Goal: Task Accomplishment & Management: Manage account settings

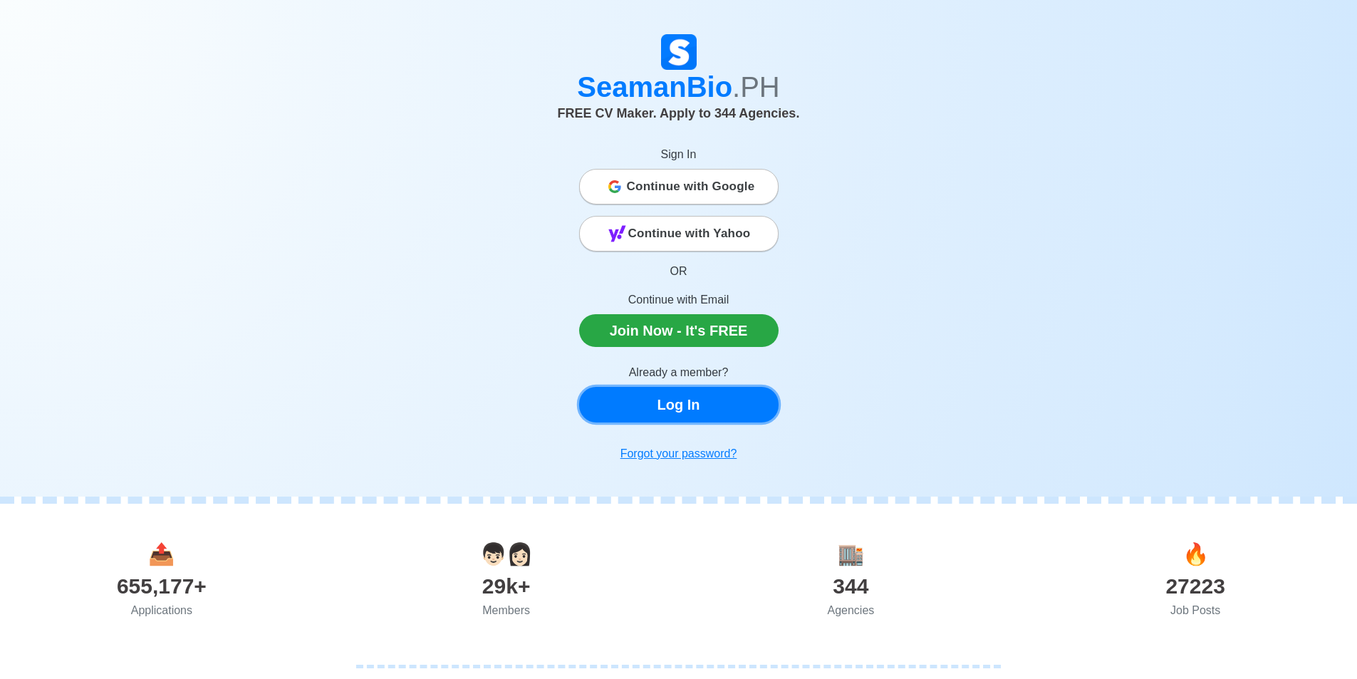
click at [697, 399] on link "Log In" at bounding box center [678, 405] width 199 height 36
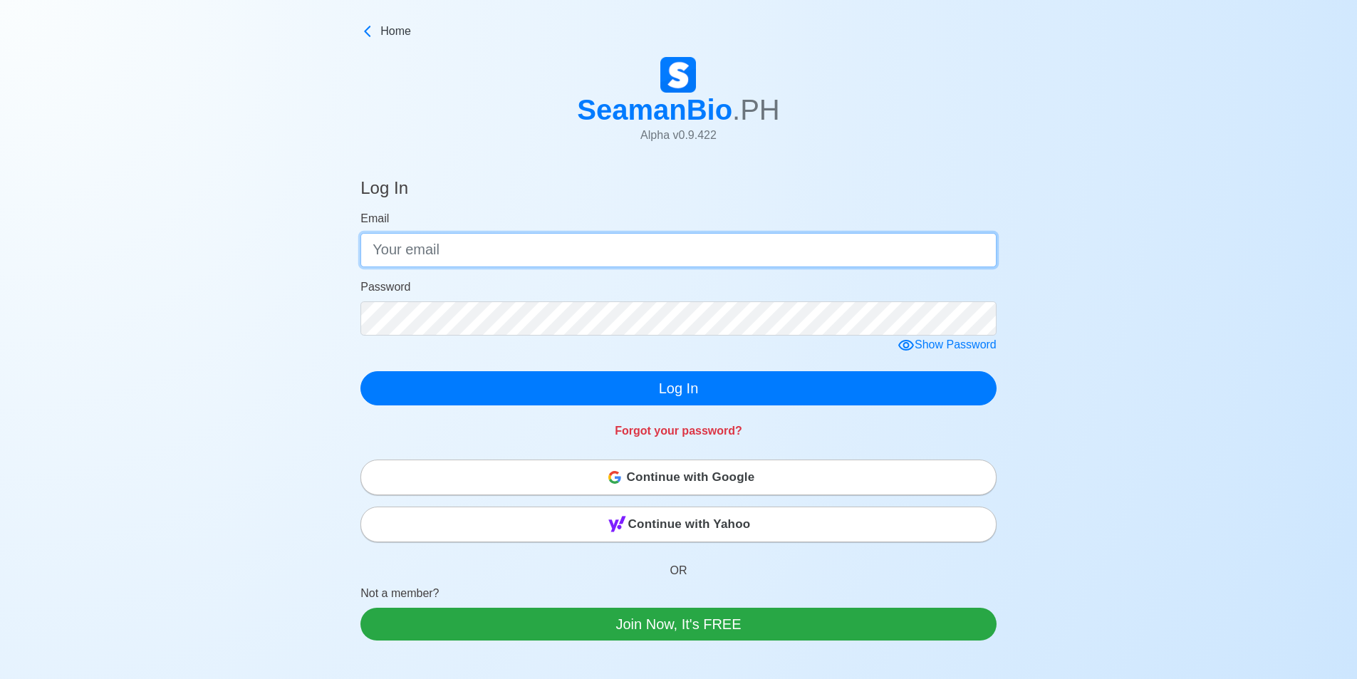
click at [602, 241] on input "Email" at bounding box center [678, 250] width 636 height 34
type input "[EMAIL_ADDRESS][DOMAIN_NAME]"
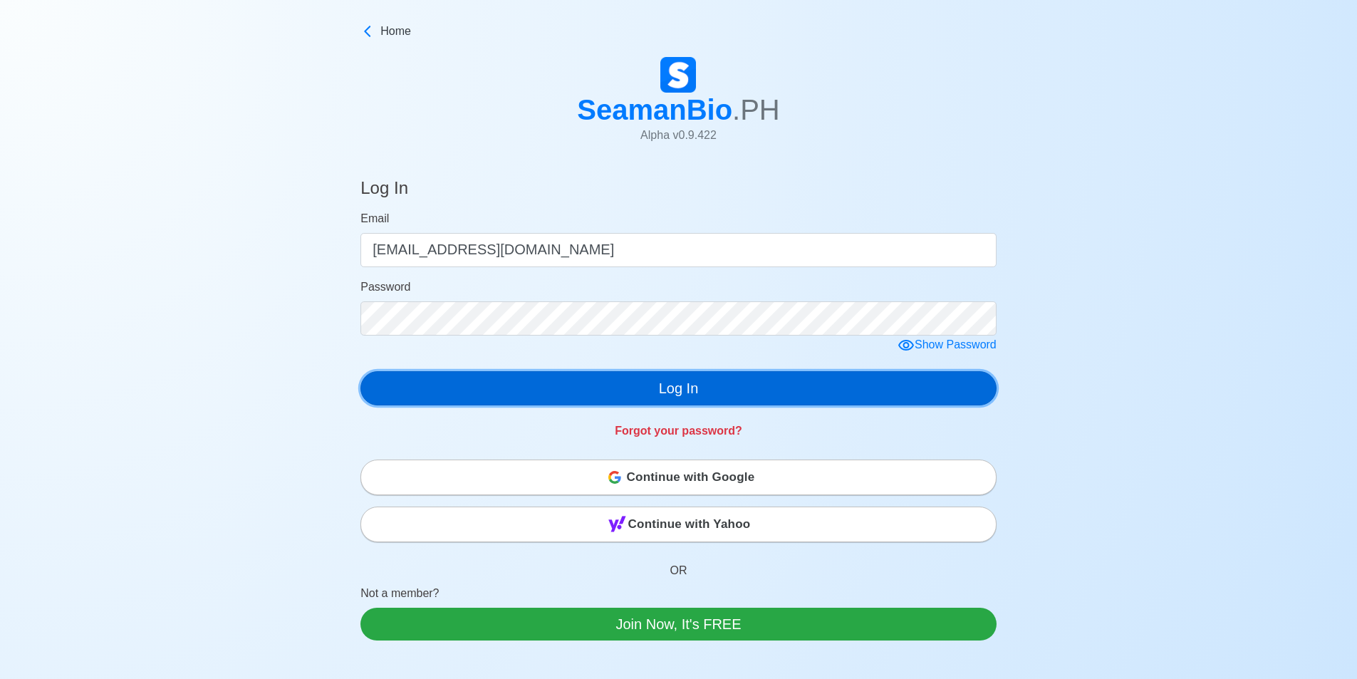
click at [638, 380] on button "Log In" at bounding box center [678, 388] width 636 height 34
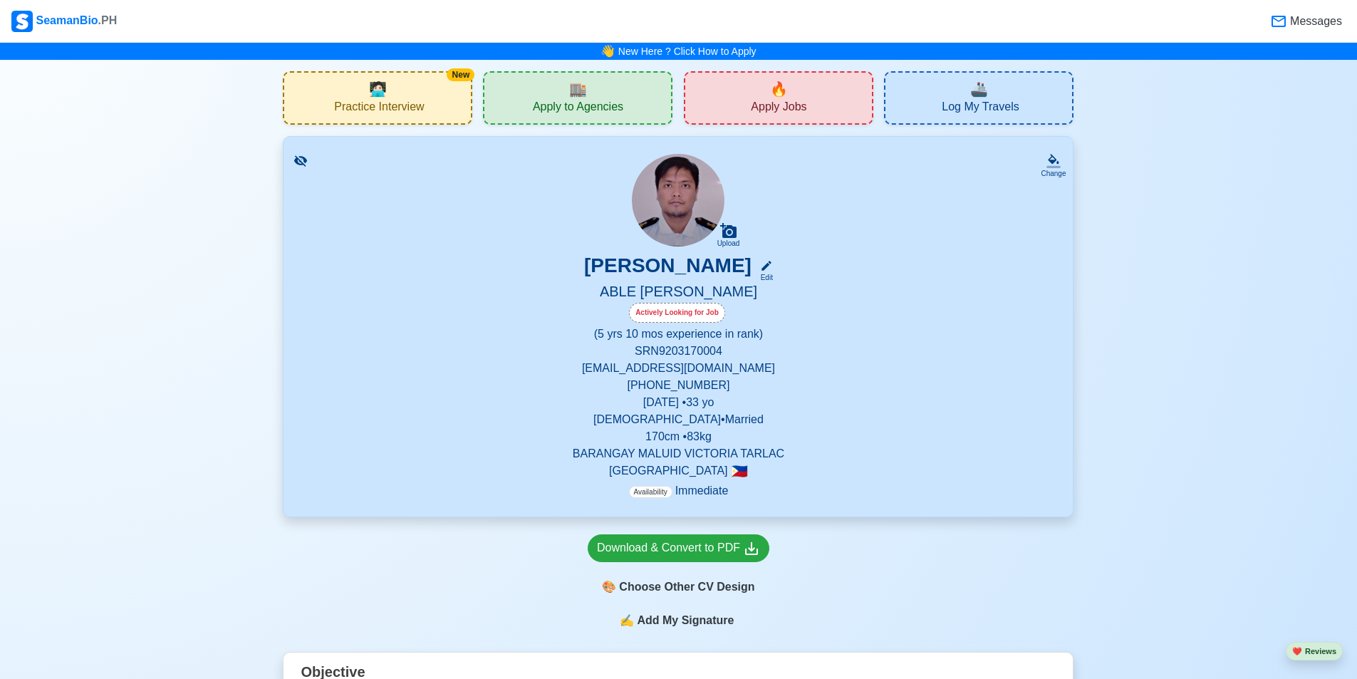
click at [797, 120] on div "🔥 Apply Jobs" at bounding box center [779, 97] width 190 height 53
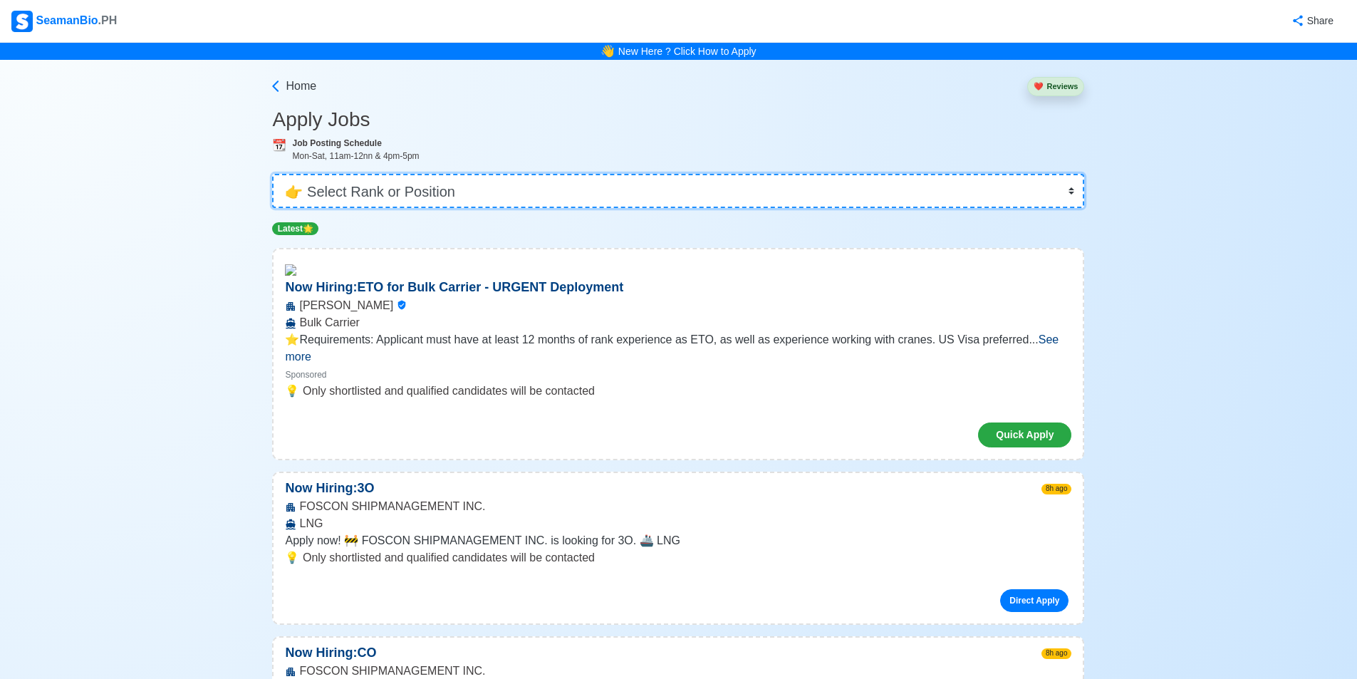
click at [411, 180] on select "👉 Select Rank or Position Master Chief Officer 2nd Officer 3rd Officer Junior O…" at bounding box center [678, 191] width 812 height 34
select select "[PERSON_NAME]"
click at [277, 174] on select "👉 Select Rank or Position Master Chief Officer 2nd Officer 3rd Officer Junior O…" at bounding box center [678, 191] width 812 height 34
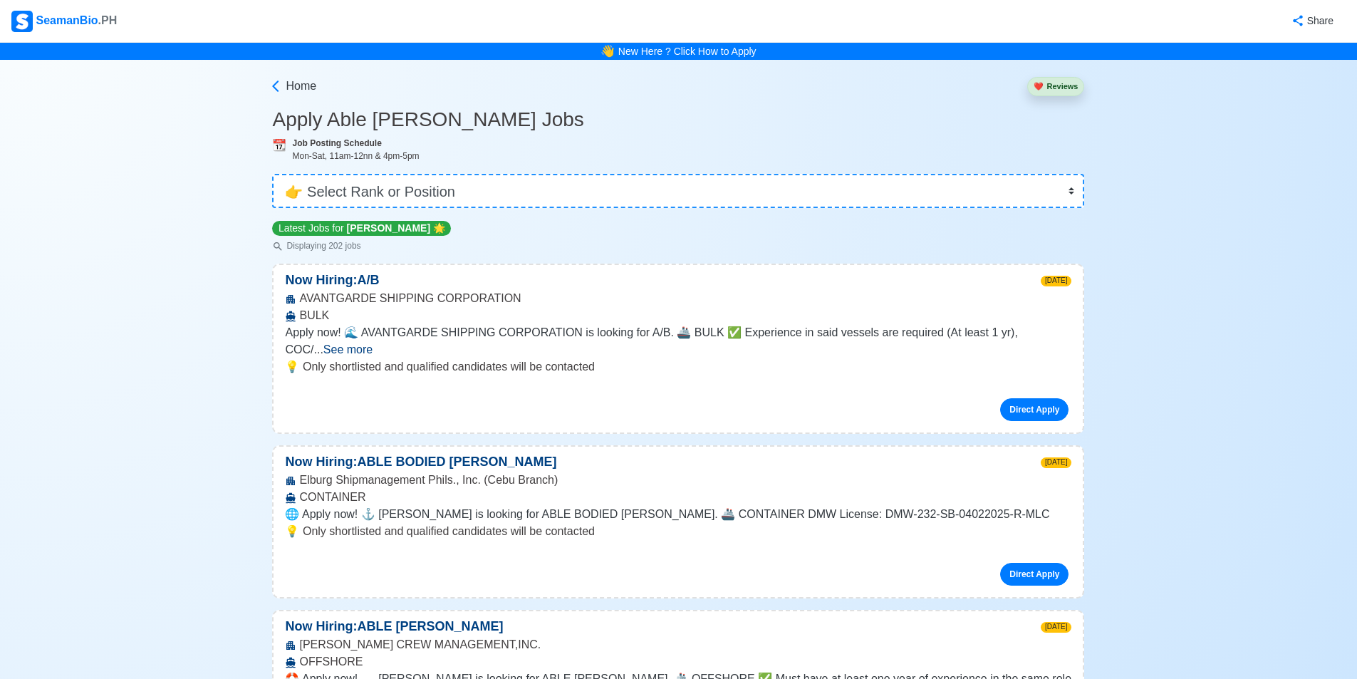
drag, startPoint x: 1087, startPoint y: 92, endPoint x: 1069, endPoint y: 91, distance: 17.8
click at [1069, 91] on button "❤️ Reviews" at bounding box center [1055, 86] width 57 height 19
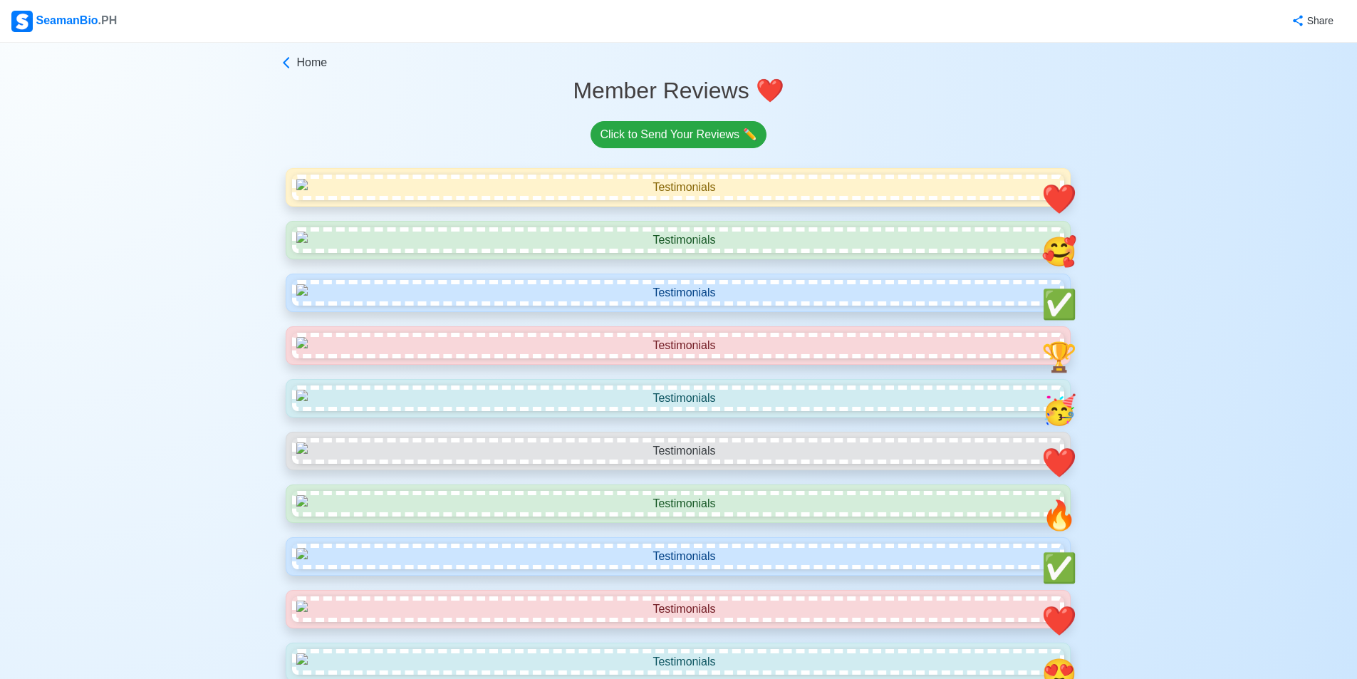
click at [311, 75] on div "Home" at bounding box center [678, 65] width 791 height 23
click at [310, 57] on span "Home" at bounding box center [311, 62] width 31 height 17
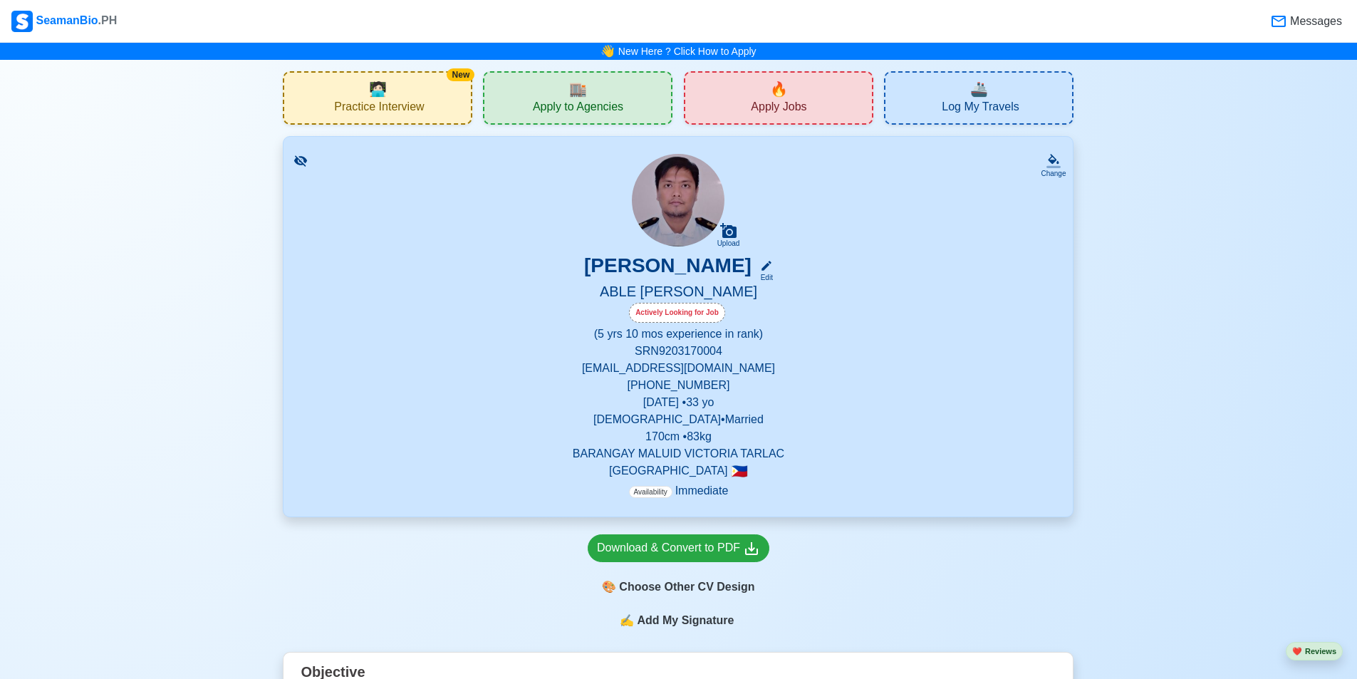
click at [430, 116] on div "New 🧑🏻‍💻 Practice Interview" at bounding box center [378, 97] width 190 height 53
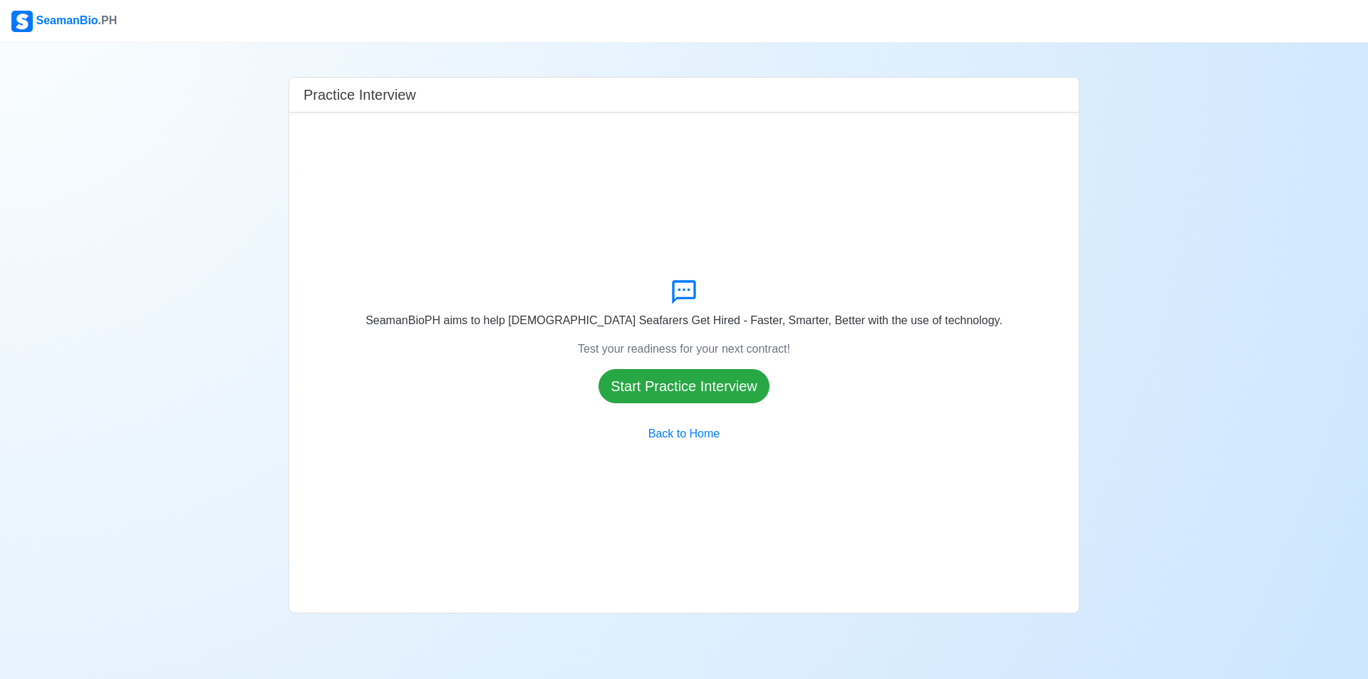
click at [66, 22] on div "SeamanBio .PH" at bounding box center [63, 21] width 105 height 21
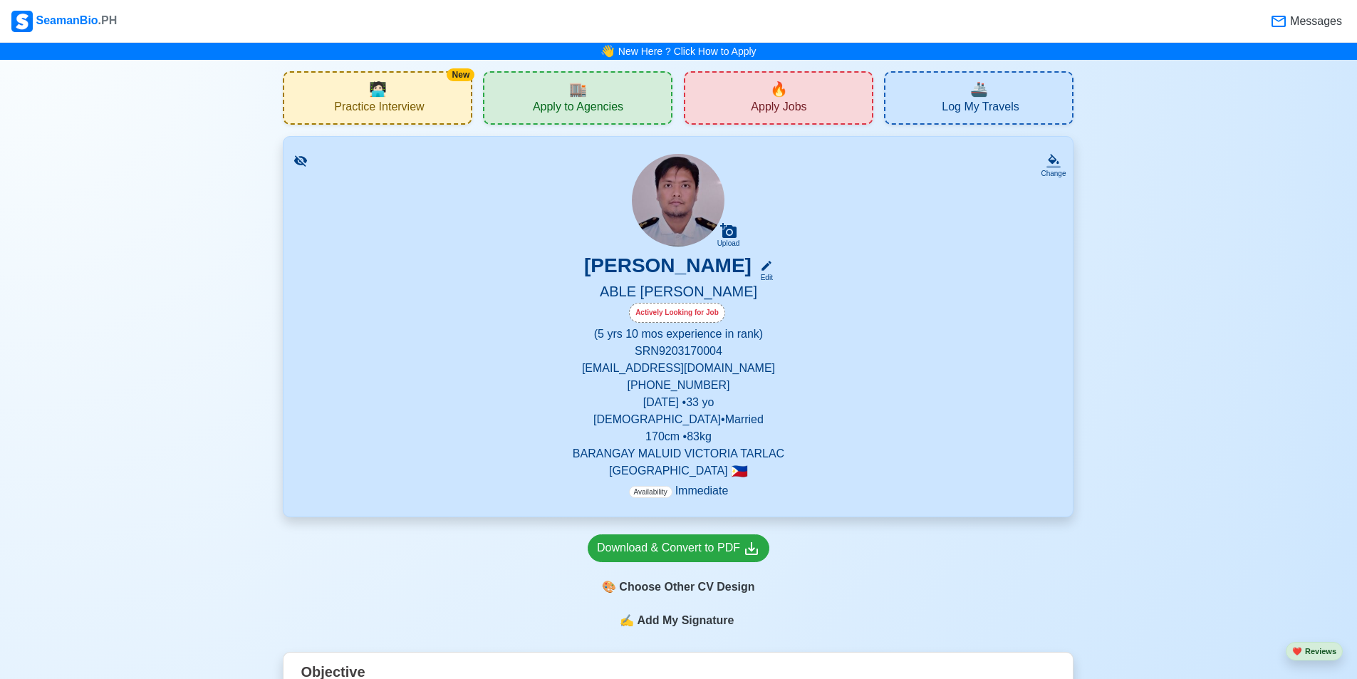
click at [1277, 24] on icon at bounding box center [1278, 21] width 17 height 17
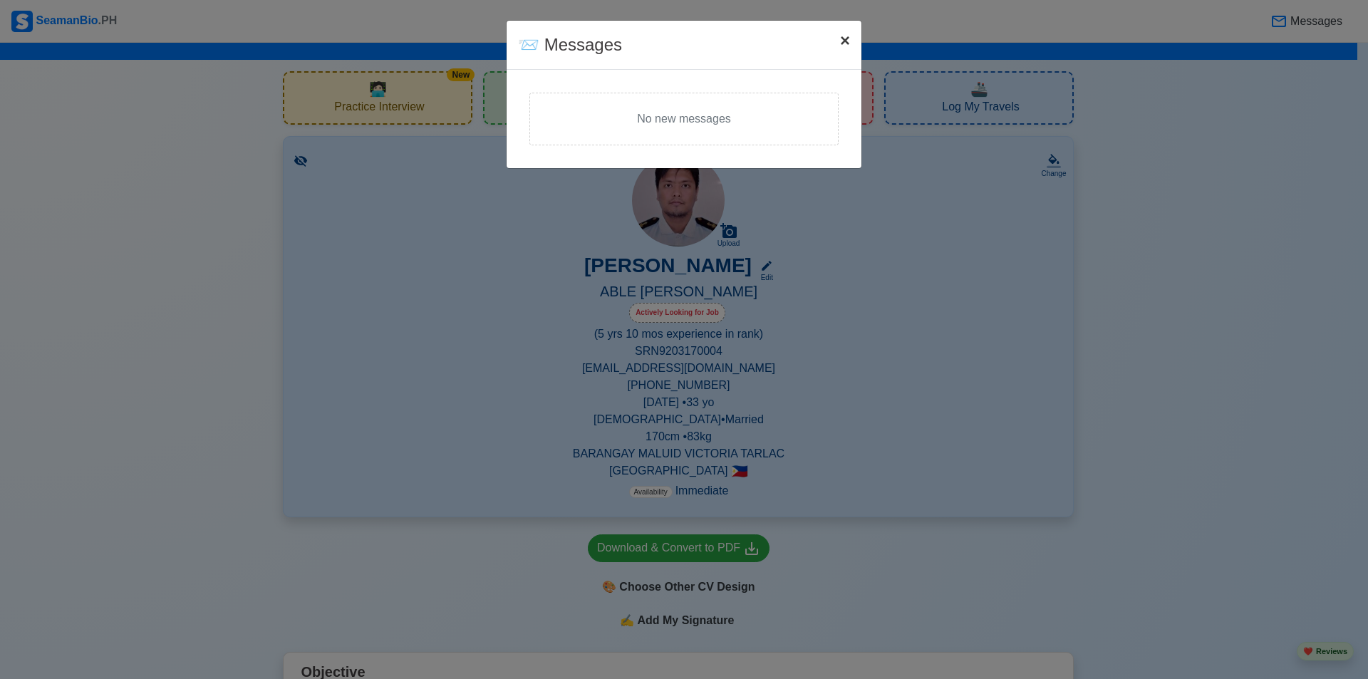
click at [842, 45] on span "×" at bounding box center [845, 40] width 10 height 19
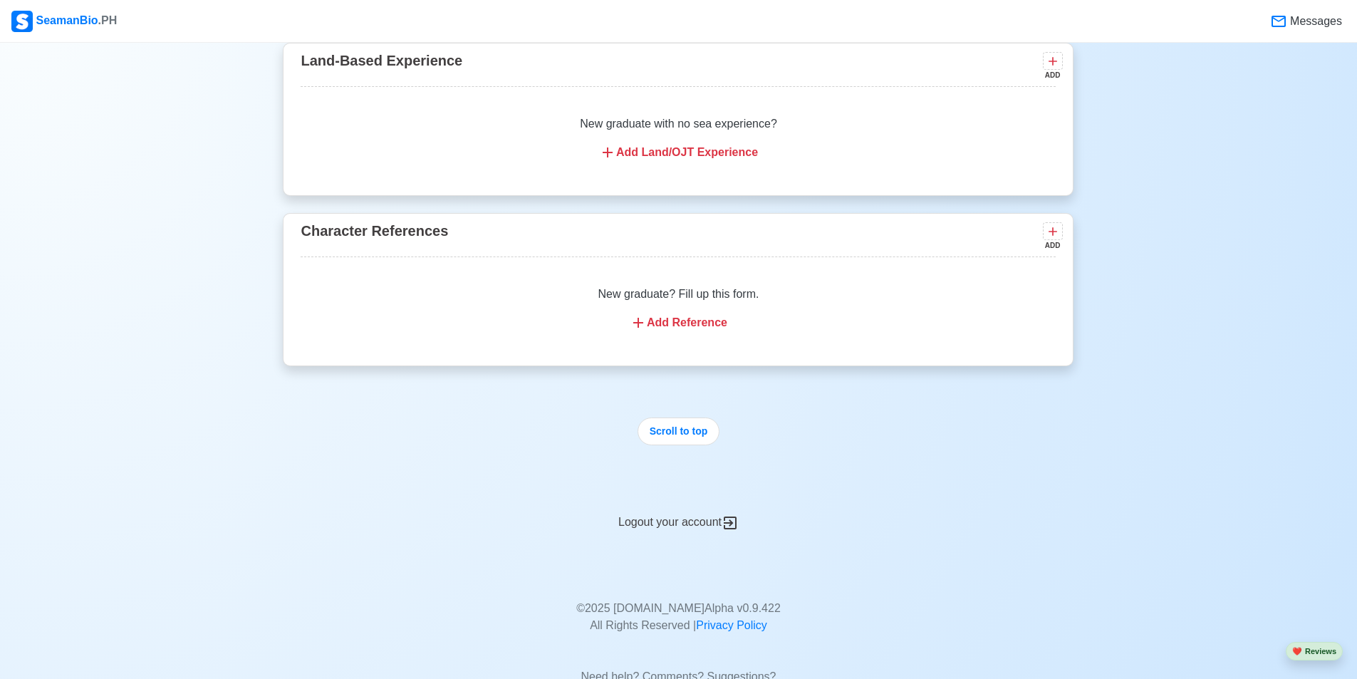
scroll to position [4944, 0]
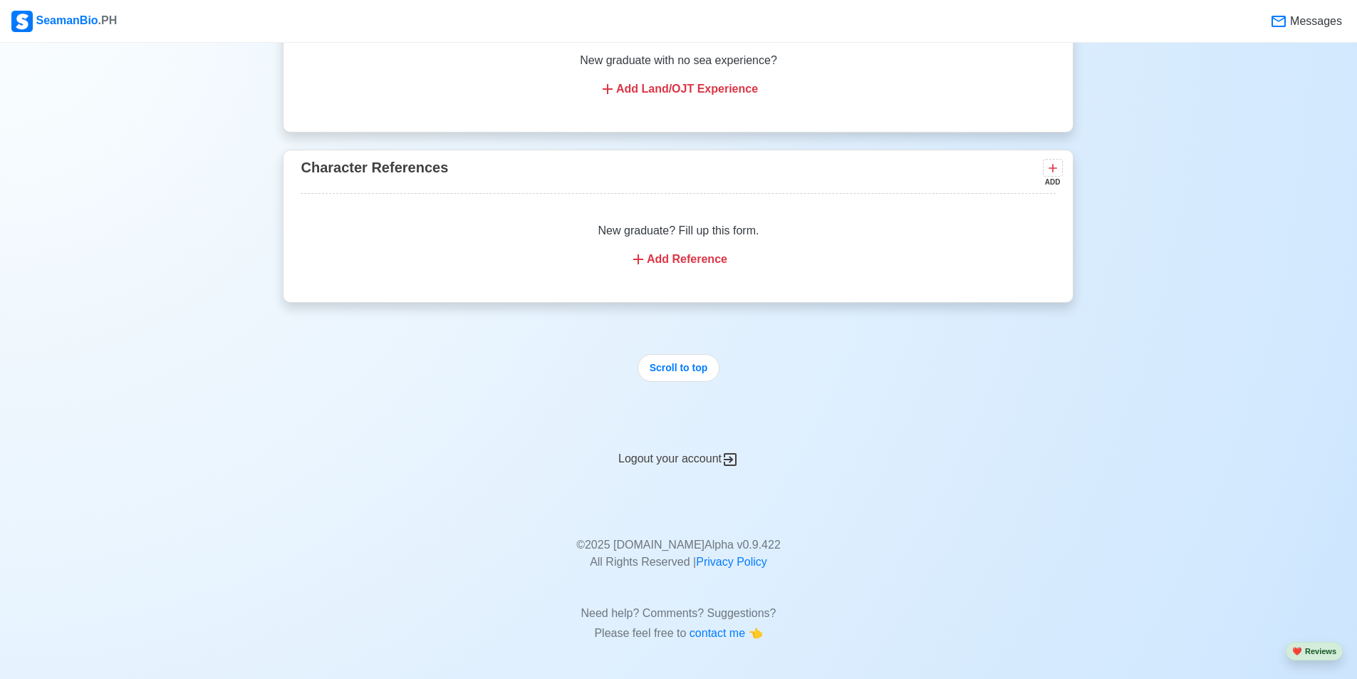
click at [654, 466] on div "Logout your account" at bounding box center [678, 450] width 791 height 35
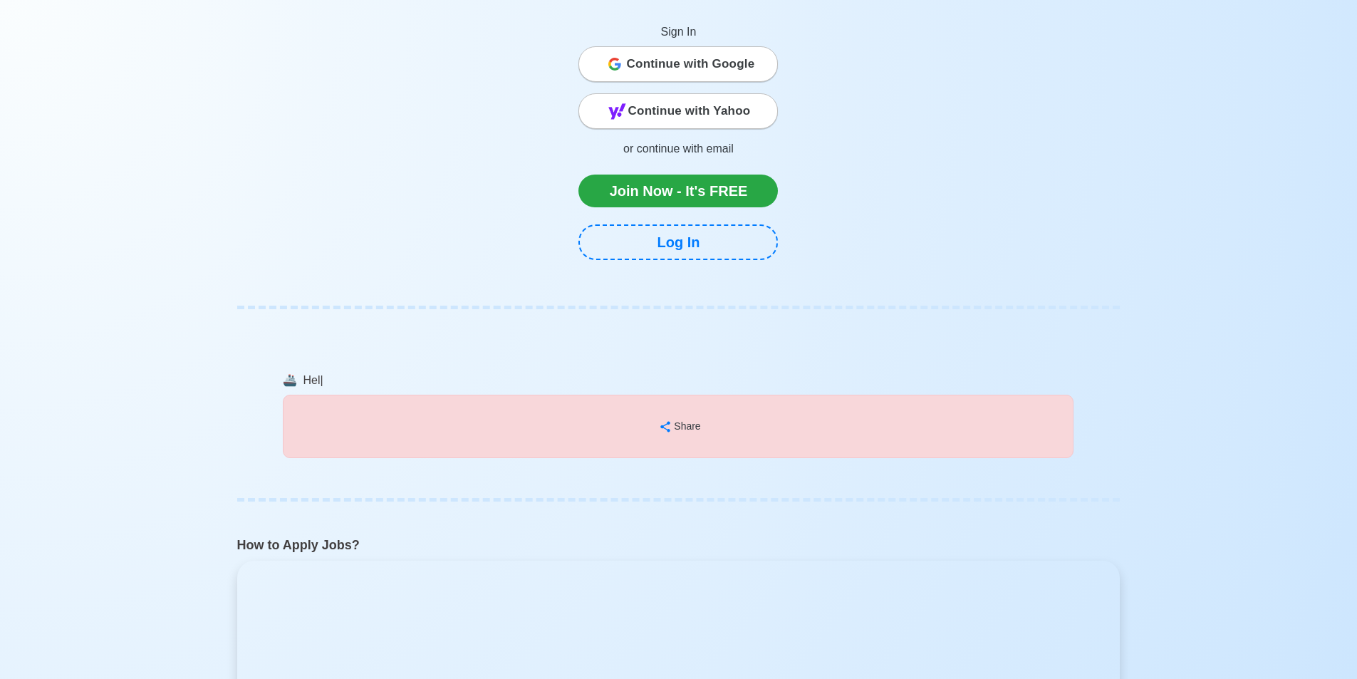
scroll to position [2494, 0]
